Goal: Use online tool/utility: Utilize a website feature to perform a specific function

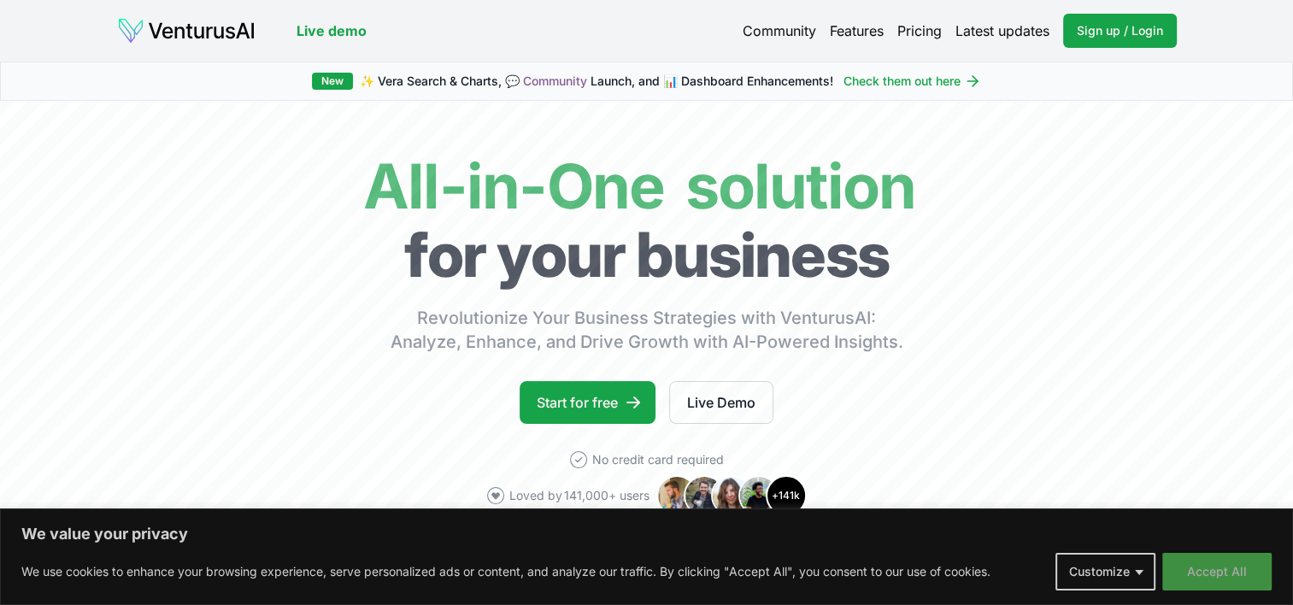
click at [1227, 571] on button "Accept All" at bounding box center [1216, 572] width 109 height 38
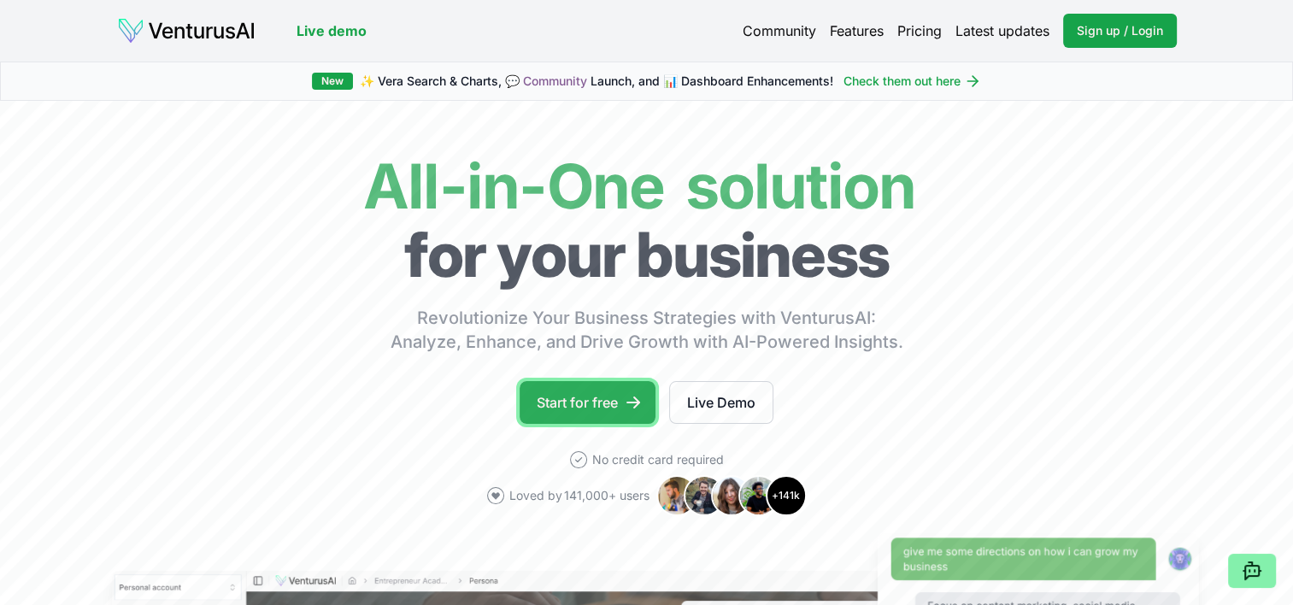
click at [602, 403] on link "Start for free" at bounding box center [588, 402] width 136 height 43
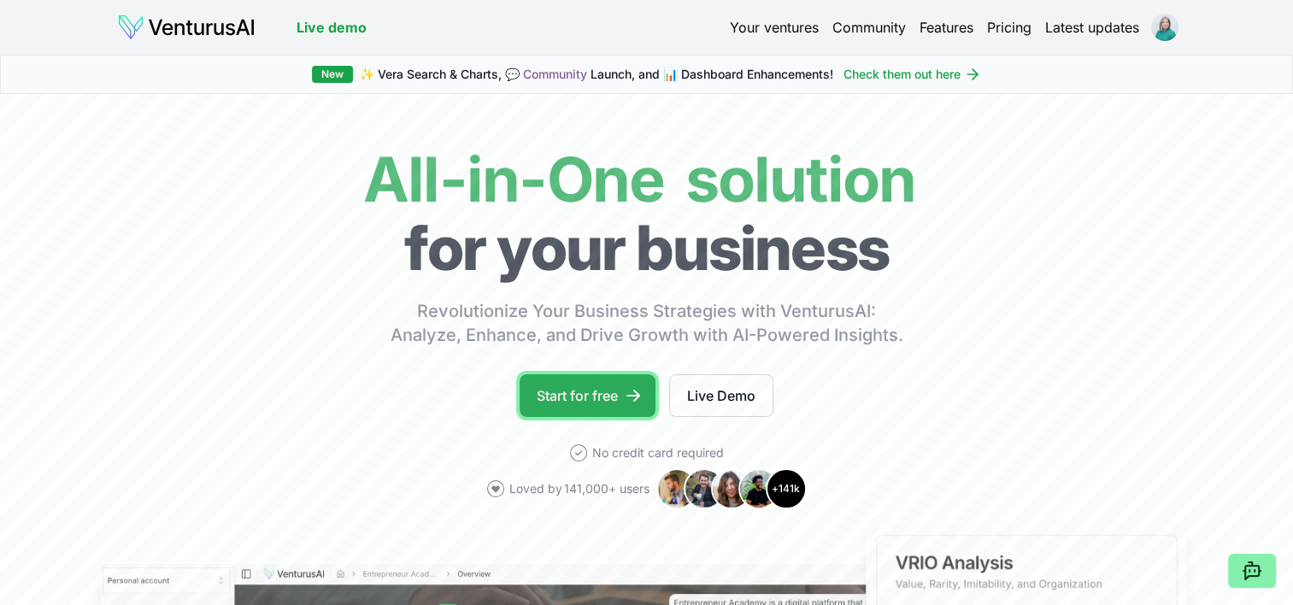
click at [598, 398] on link "Start for free" at bounding box center [588, 395] width 136 height 43
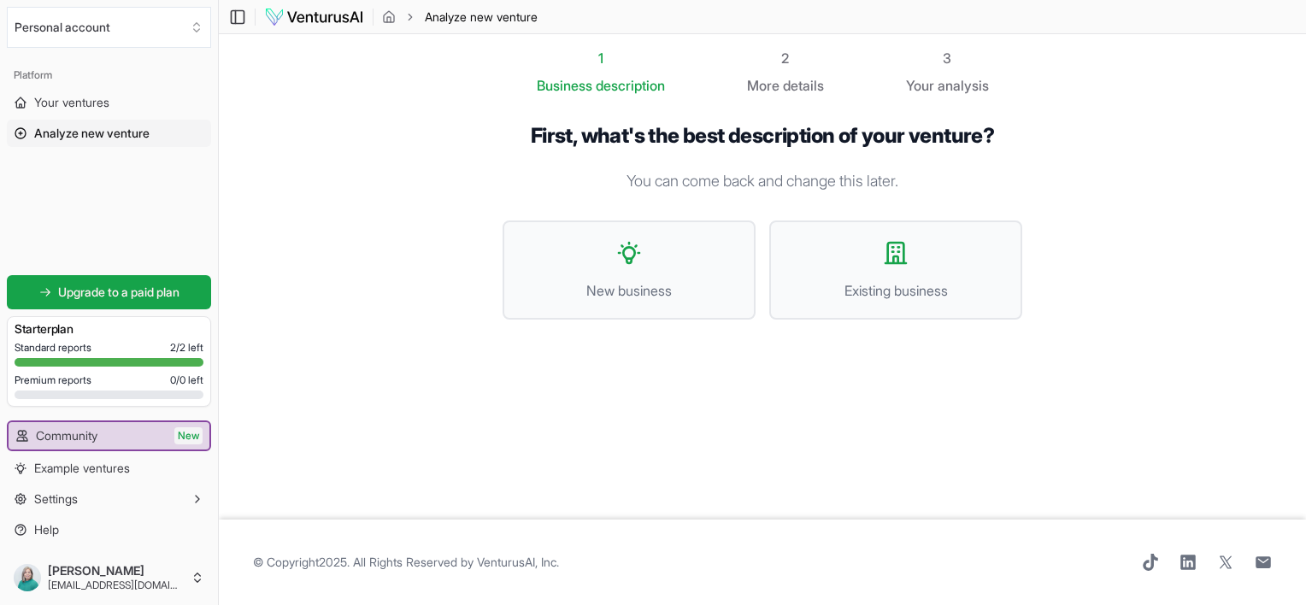
click at [766, 554] on div "© Copyright 2025 . All Rights Reserved by [PERSON_NAME], Inc ." at bounding box center [762, 562] width 1019 height 17
click at [890, 277] on button "Existing business" at bounding box center [895, 269] width 253 height 99
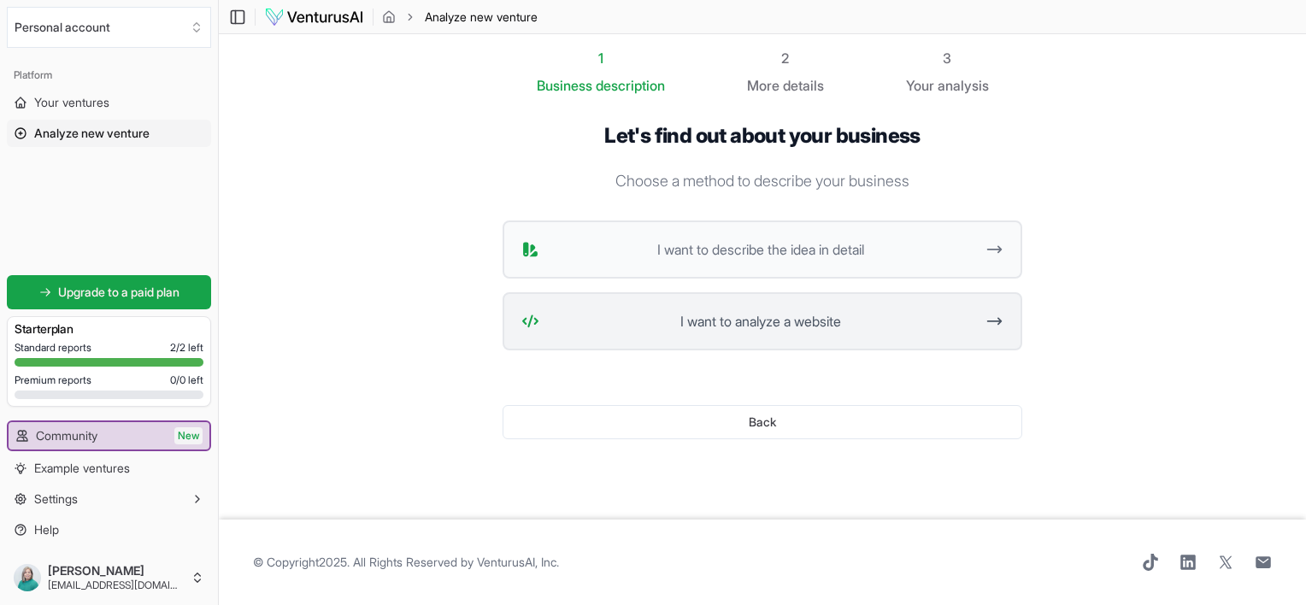
click at [819, 318] on span "I want to analyze a website" at bounding box center [760, 321] width 428 height 21
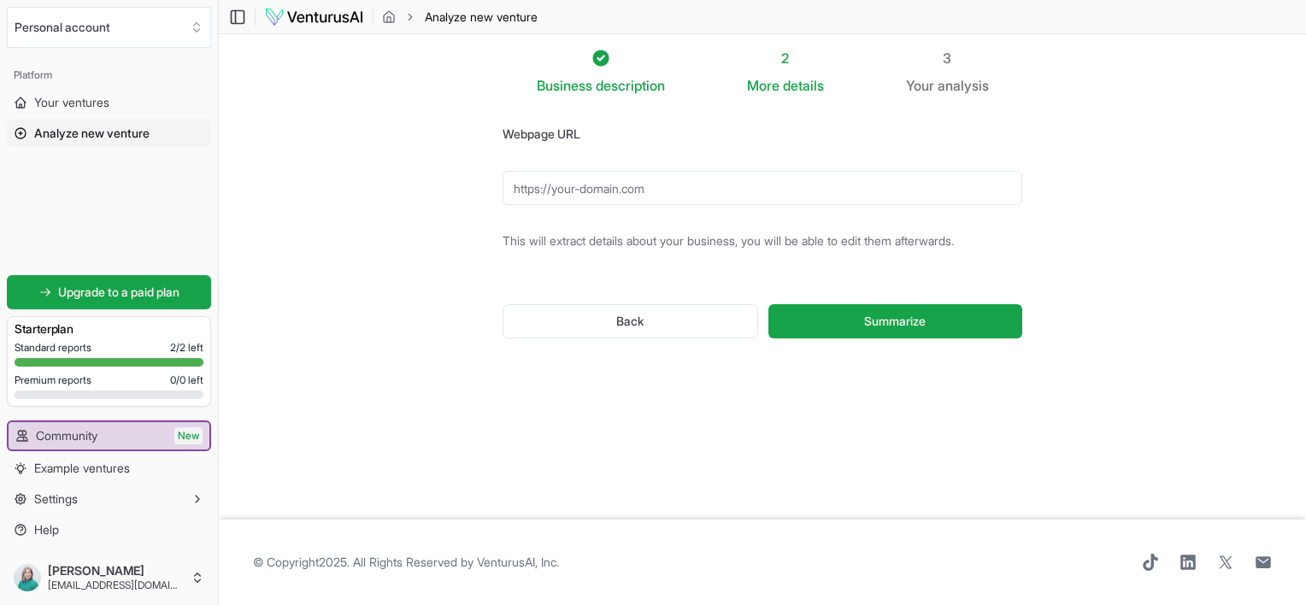
click at [731, 190] on input "Webpage URL" at bounding box center [762, 188] width 520 height 34
click at [665, 195] on input "Webpage URL" at bounding box center [762, 188] width 520 height 34
click at [662, 191] on input "Webpage URL" at bounding box center [762, 188] width 520 height 34
type input "h"
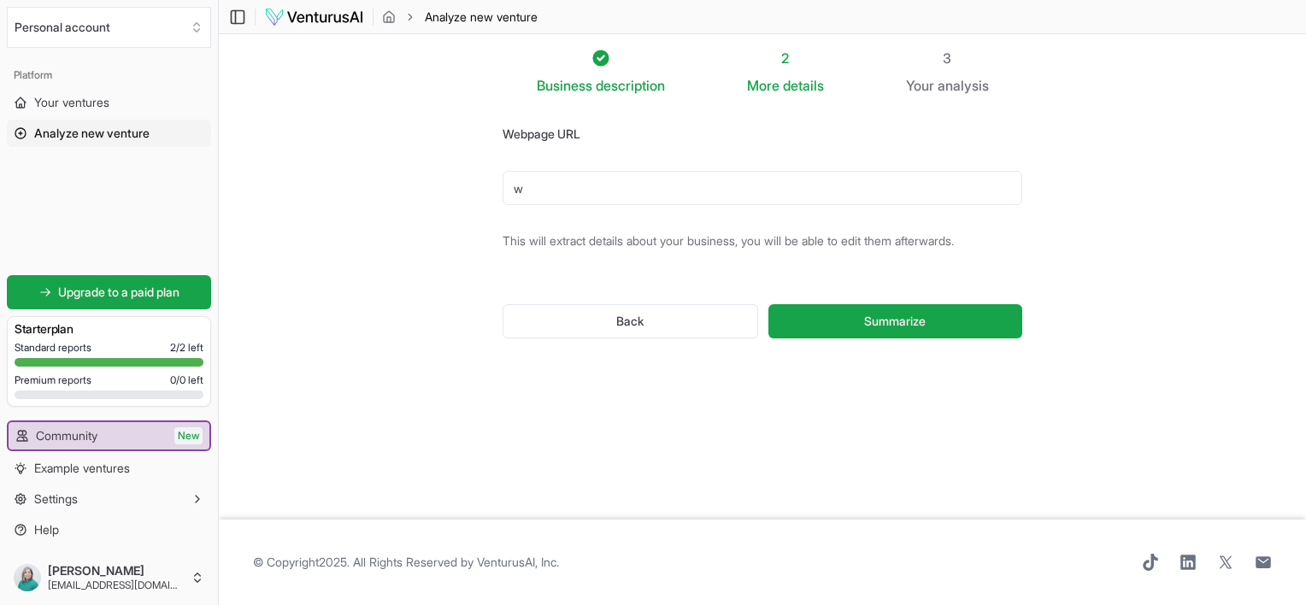
type input "w"
click at [604, 191] on input "w" at bounding box center [762, 188] width 520 height 34
paste input "[URL][DOMAIN_NAME]"
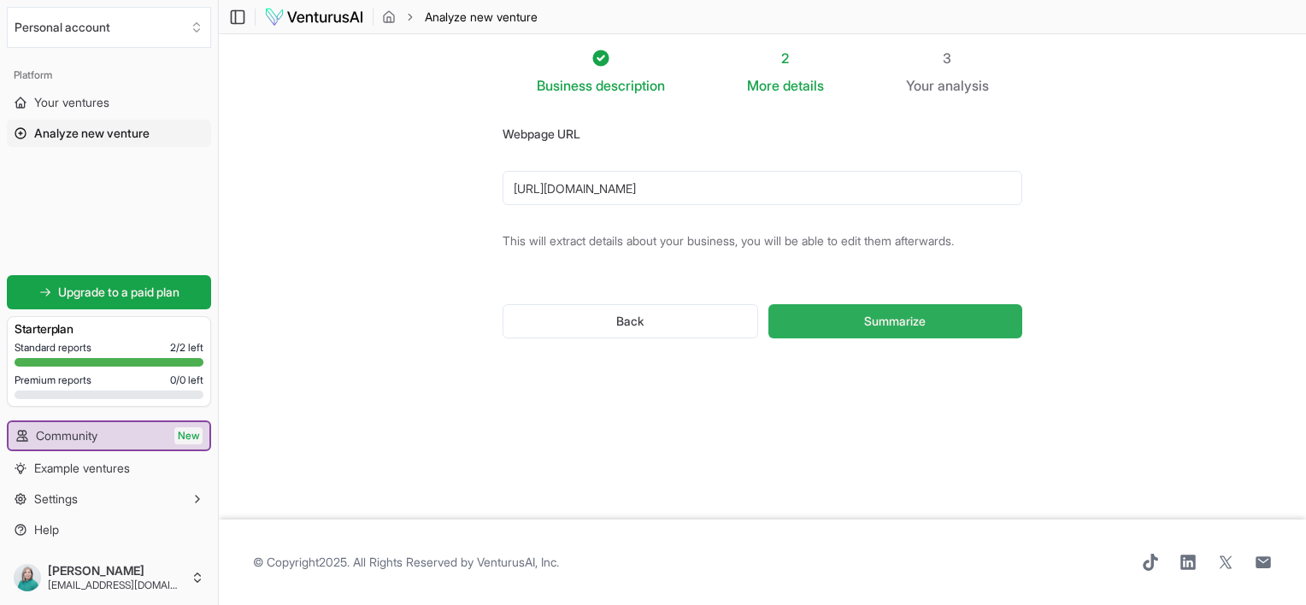
type input "[URL][DOMAIN_NAME]"
click at [907, 326] on span "Summarize" at bounding box center [895, 321] width 62 height 17
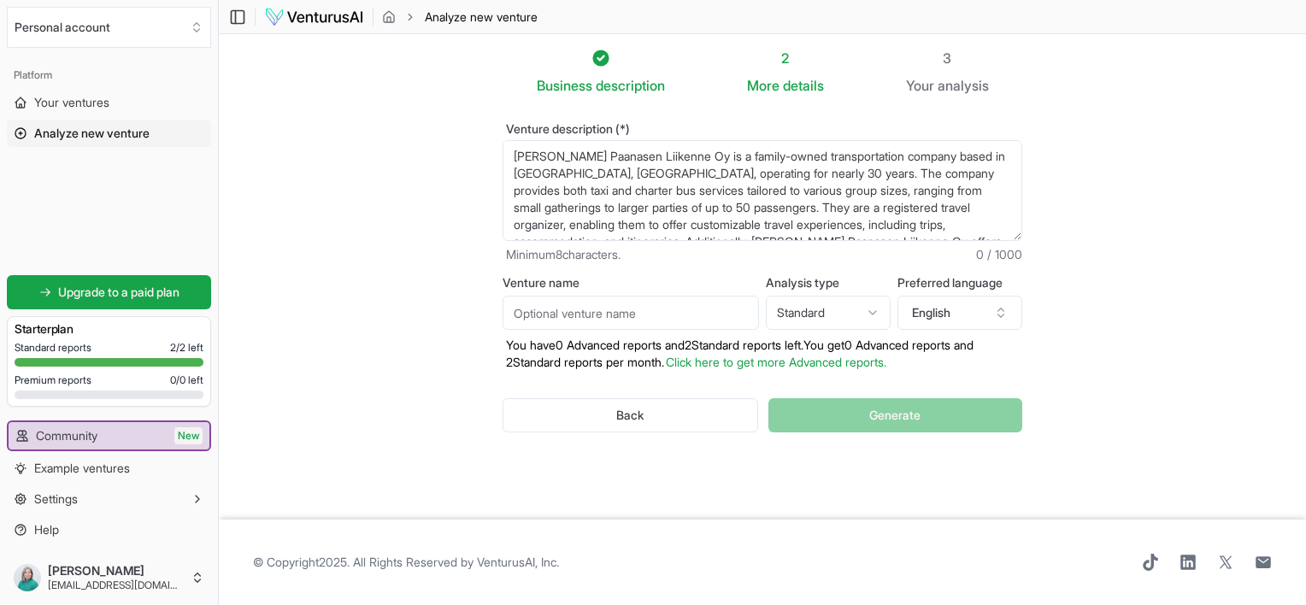
click at [924, 409] on div "Back Generate" at bounding box center [762, 415] width 520 height 89
click at [905, 407] on div "Back Generate" at bounding box center [762, 415] width 520 height 89
click at [723, 316] on input "Venture name" at bounding box center [630, 313] width 256 height 34
type input "[PERSON_NAME] Paanasen Liikenne Oy"
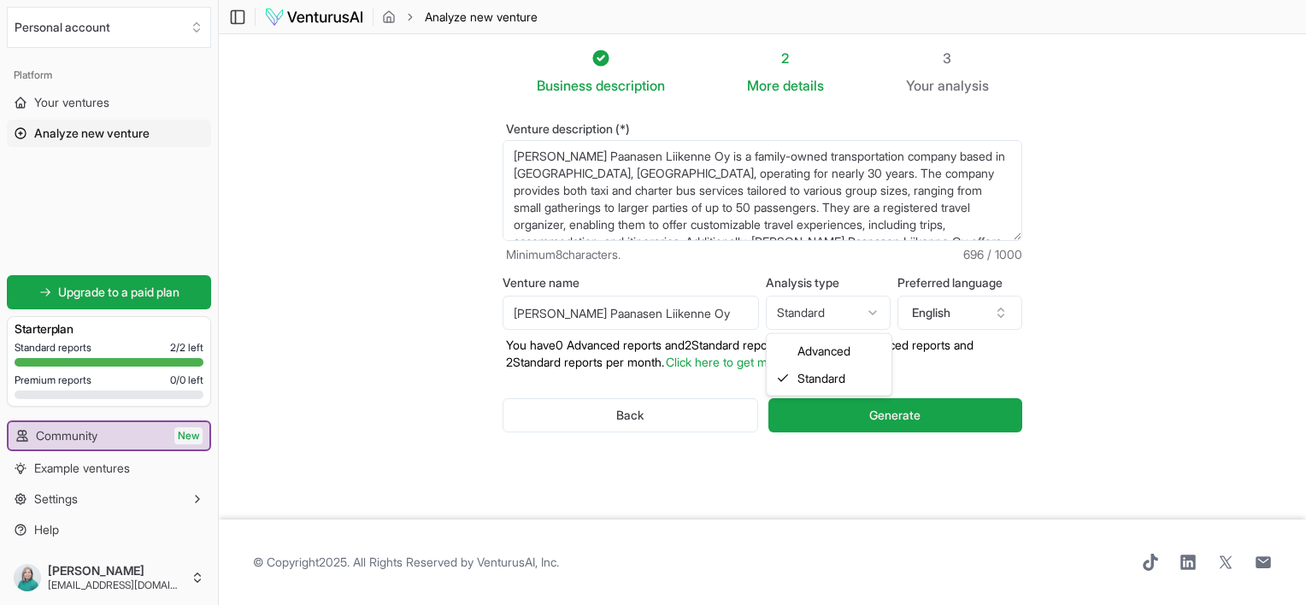
click at [878, 314] on html "We value your privacy We use cookies to enhance your browsing experience, serve…" at bounding box center [653, 302] width 1306 height 605
click at [999, 314] on icon "button" at bounding box center [1001, 313] width 14 height 14
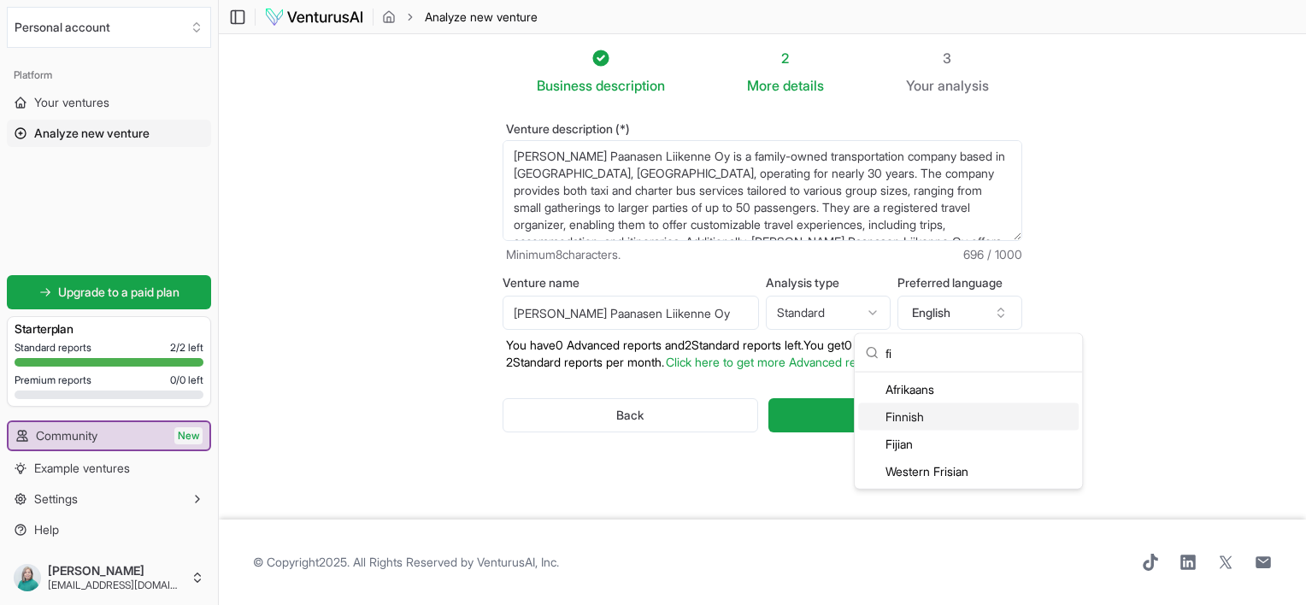
type input "fi"
click at [931, 426] on div "Finnish" at bounding box center [968, 416] width 220 height 27
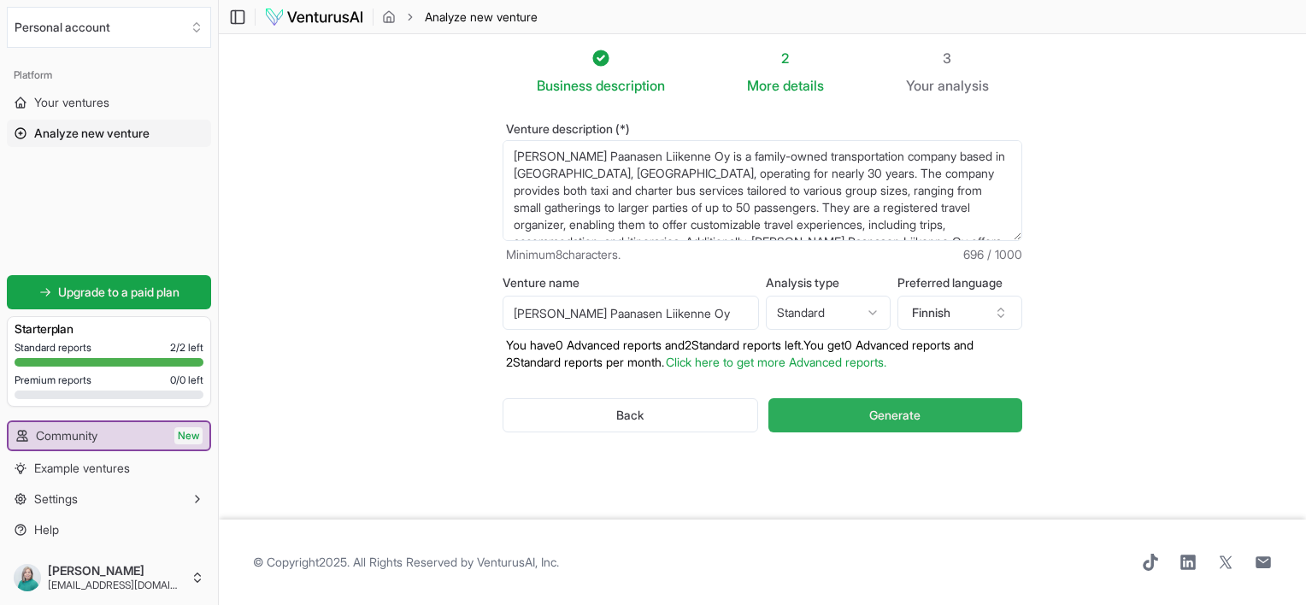
click at [912, 420] on span "Generate" at bounding box center [894, 415] width 51 height 17
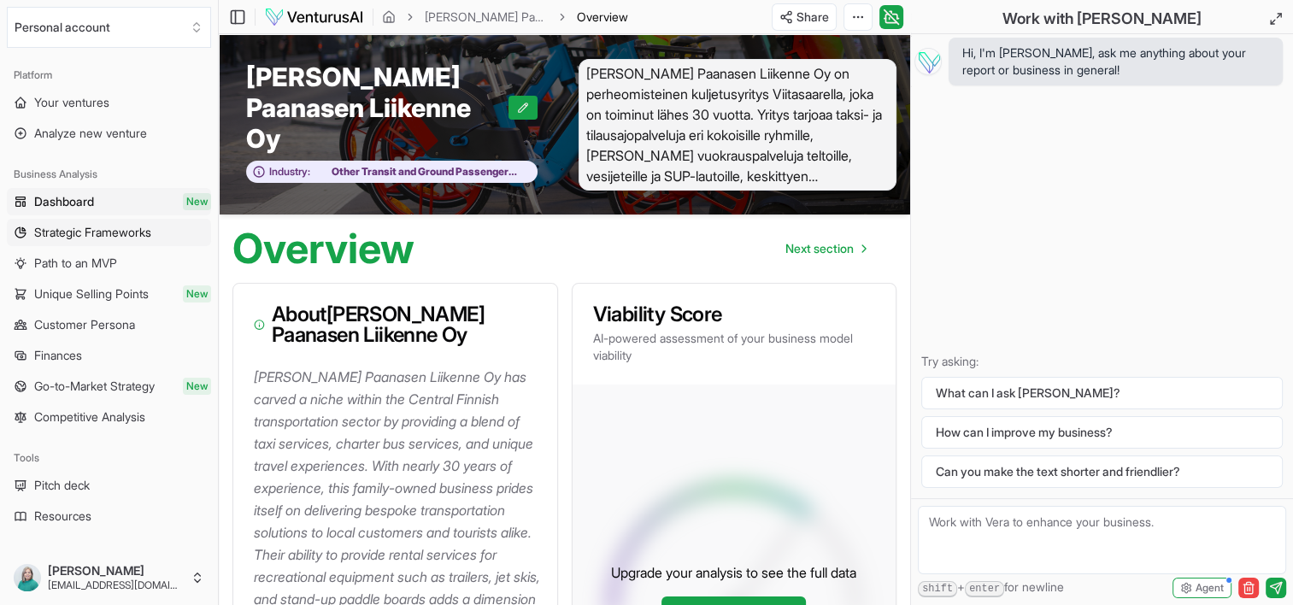
click at [88, 231] on span "Strategic Frameworks" at bounding box center [92, 232] width 117 height 17
